Goal: Find specific page/section: Find specific page/section

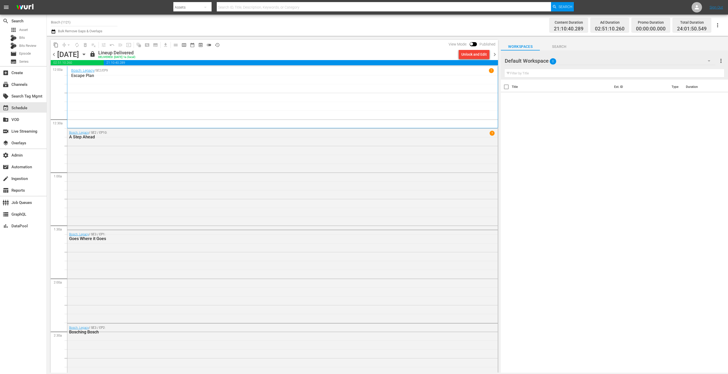
scroll to position [954, 0]
